Goal: Task Accomplishment & Management: Use online tool/utility

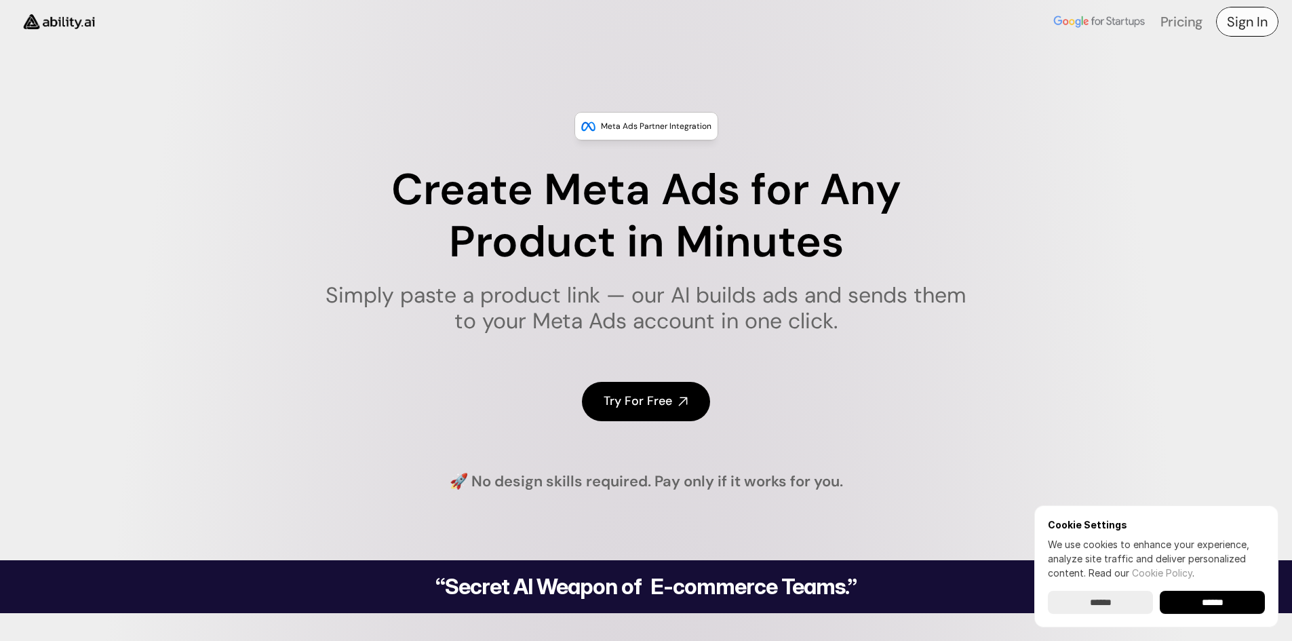
click at [1246, 20] on h4 "Sign In" at bounding box center [1247, 21] width 41 height 19
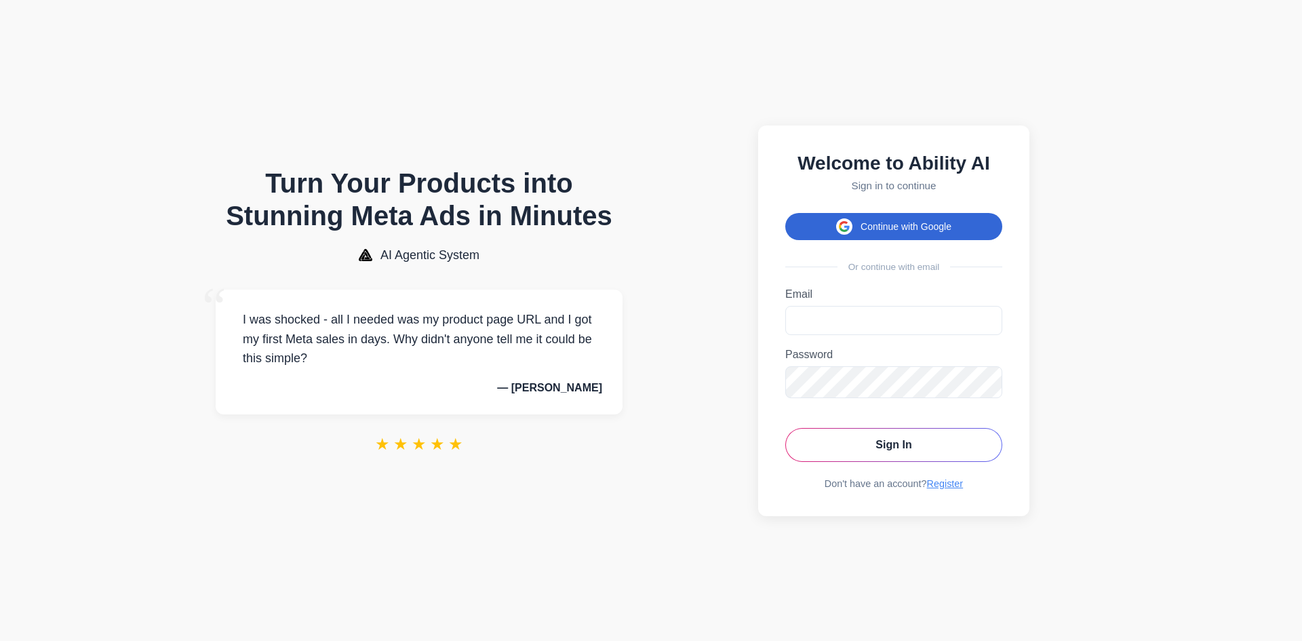
click at [856, 227] on button "Continue with Google" at bounding box center [893, 226] width 217 height 27
